Goal: Understand process/instructions: Learn how to perform a task or action

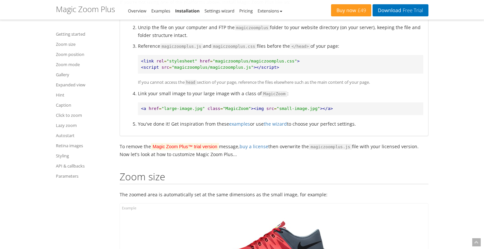
scroll to position [477, 0]
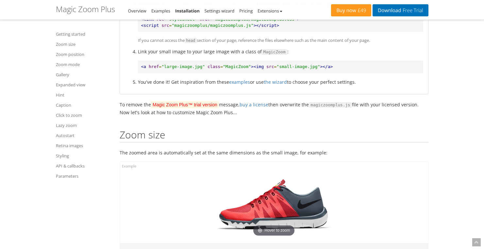
click at [271, 50] on code "MagicZoom" at bounding box center [274, 52] width 25 height 6
copy code "MagicZoom"
click at [321, 0] on div "Buy now £49 Download Free Trial Magic Zoom Plus - Integration Guide Overview Ex…" at bounding box center [242, 10] width 373 height 20
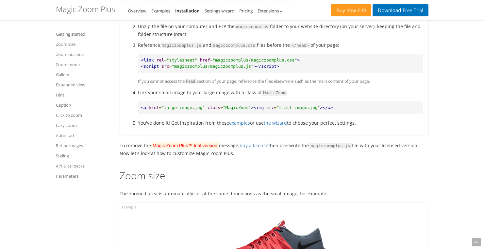
scroll to position [413, 0]
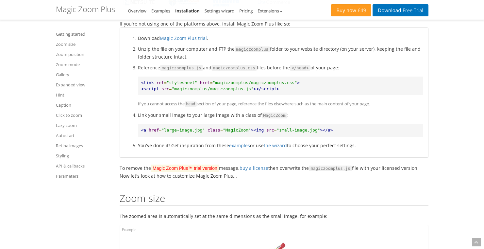
click at [140, 128] on pre "<a href = "large-image.jpg" class = "MagicZoom" ><img src = "small-image.jpg" >…" at bounding box center [280, 130] width 285 height 13
drag, startPoint x: 141, startPoint y: 128, endPoint x: 254, endPoint y: 129, distance: 113.8
click at [254, 129] on pre "<a href = "large-image.jpg" class = "MagicZoom" ><img src = "small-image.jpg" >…" at bounding box center [280, 130] width 285 height 13
copy pre "<a href = "large-image.jpg" class = "MagicZoom" >"
click at [343, 118] on li "Link your small image to your large image with a class of MagicZoom : <a href =…" at bounding box center [280, 123] width 285 height 25
